Goal: Information Seeking & Learning: Find specific fact

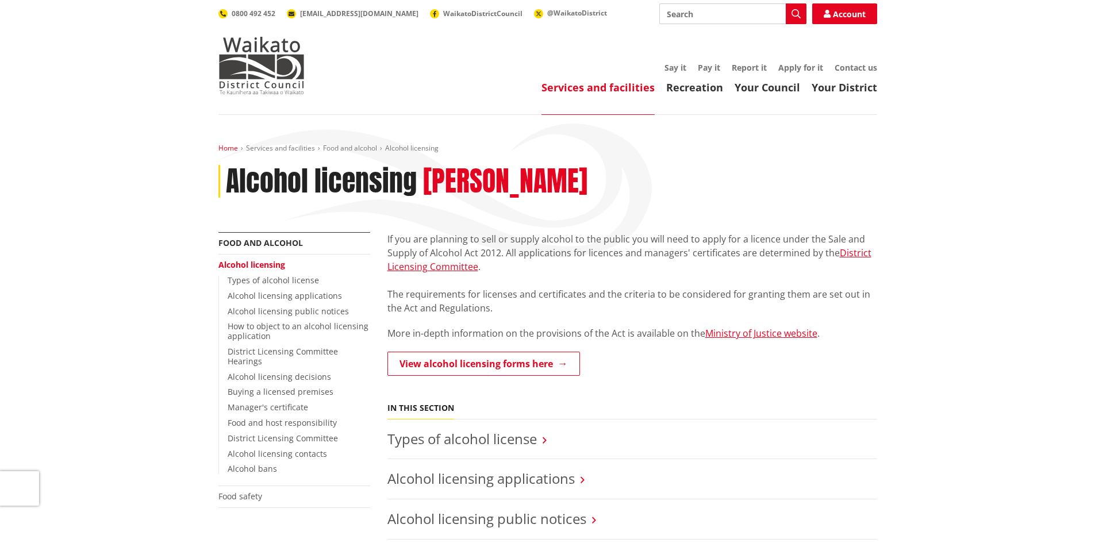
click at [225, 149] on link "Home" at bounding box center [228, 148] width 20 height 10
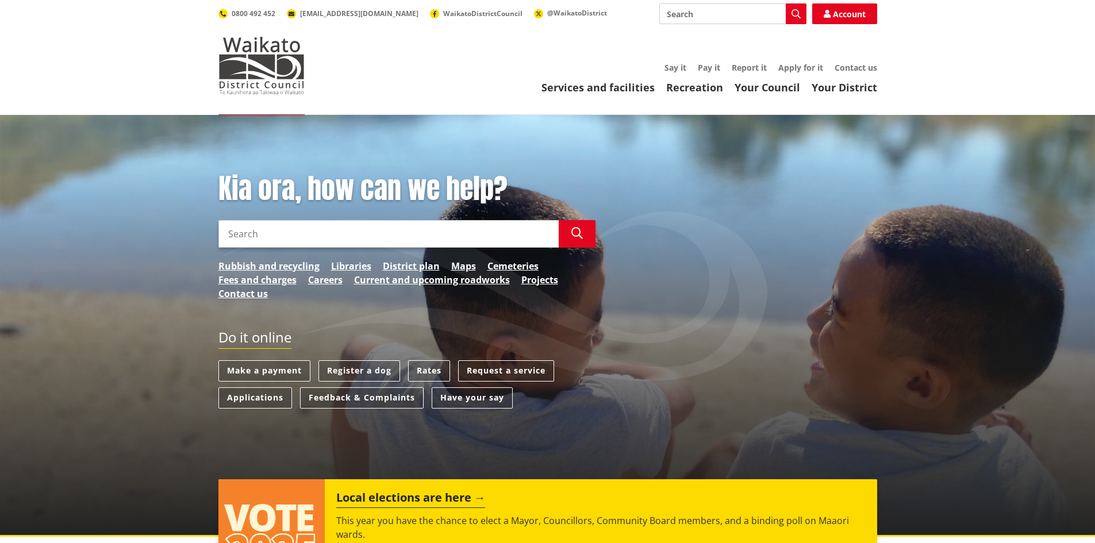
click at [319, 238] on input "Search" at bounding box center [388, 234] width 340 height 28
type input "lap 2025"
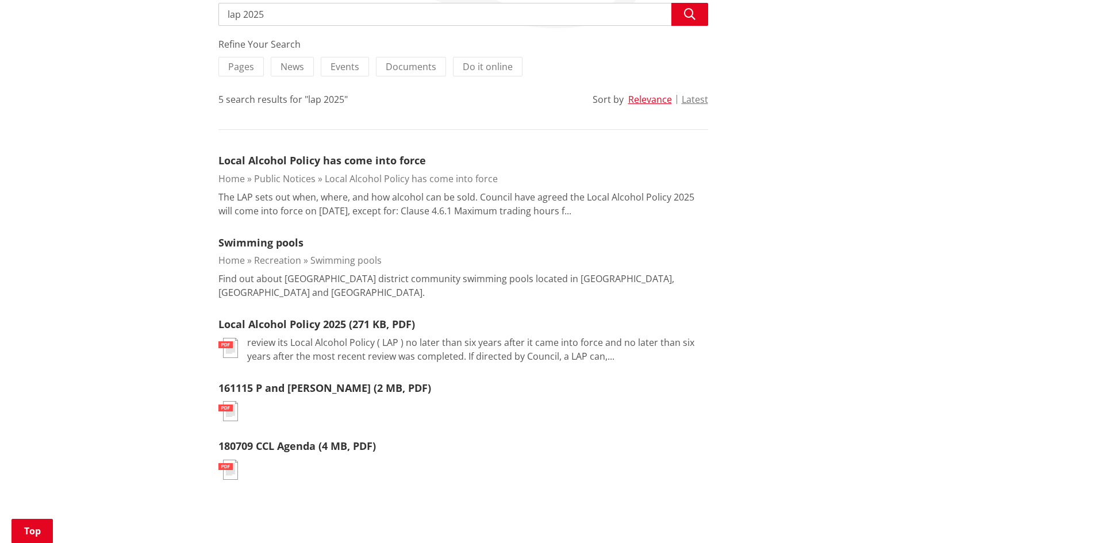
scroll to position [230, 0]
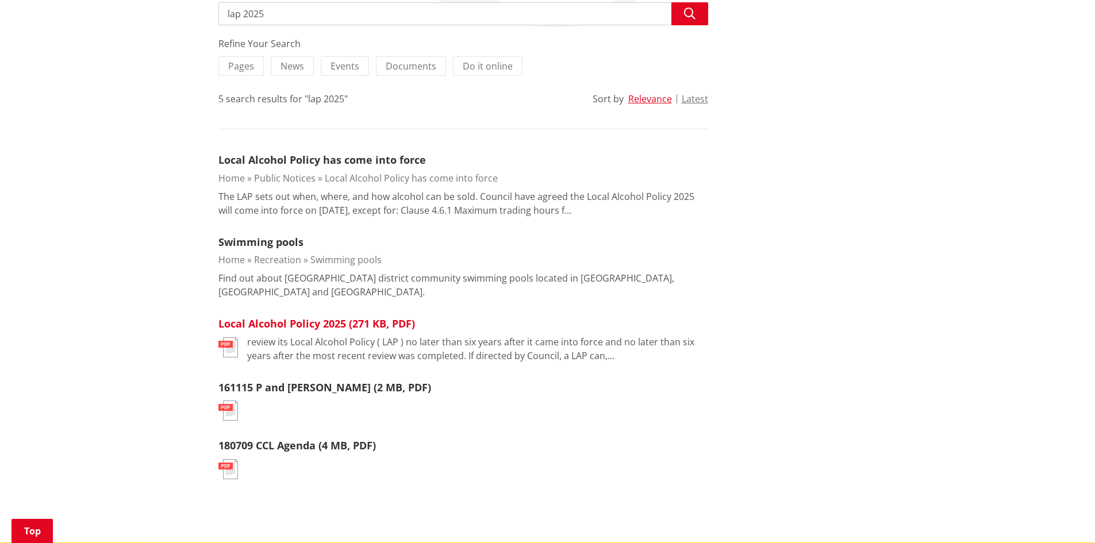
click at [301, 317] on link "Local Alcohol Policy 2025 (271 KB, PDF)" at bounding box center [316, 324] width 197 height 14
